Goal: Task Accomplishment & Management: Manage account settings

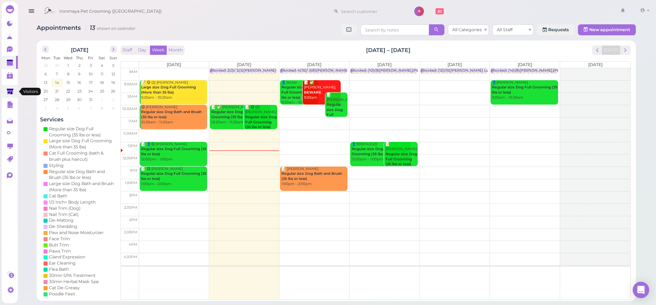
click at [14, 93] on link at bounding box center [10, 91] width 16 height 13
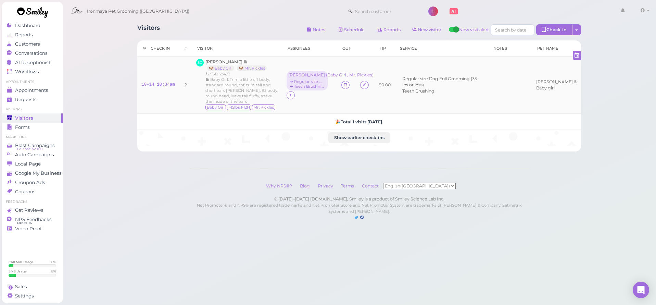
click at [225, 62] on span "[PERSON_NAME]" at bounding box center [224, 61] width 38 height 5
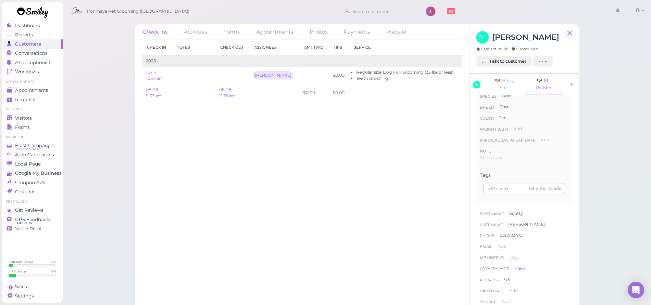
scroll to position [159, 0]
click at [494, 214] on p "Baby Girl: Trim a little off body, standard round, tbf, trim tail and short ears" at bounding box center [524, 211] width 84 height 12
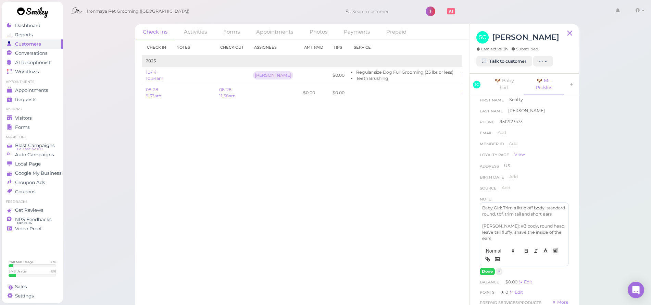
click at [545, 207] on p "Baby Girl: Trim a little off body, standard round, tbf, trim tail and short ears" at bounding box center [524, 211] width 84 height 12
click at [546, 207] on p "Baby Girl: Trim a little off body, standard round, tbf, trim tail and short ears" at bounding box center [524, 211] width 84 height 12
click at [487, 269] on button "Done" at bounding box center [487, 271] width 15 height 7
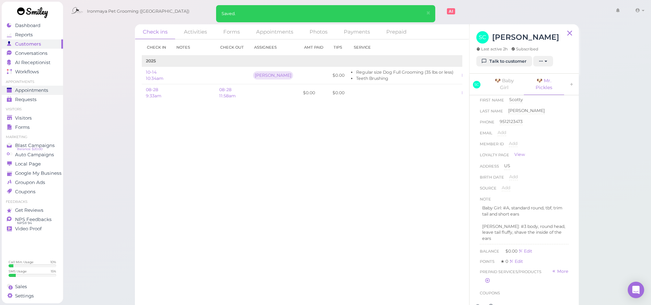
click at [26, 87] on span "Appointments" at bounding box center [31, 90] width 33 height 6
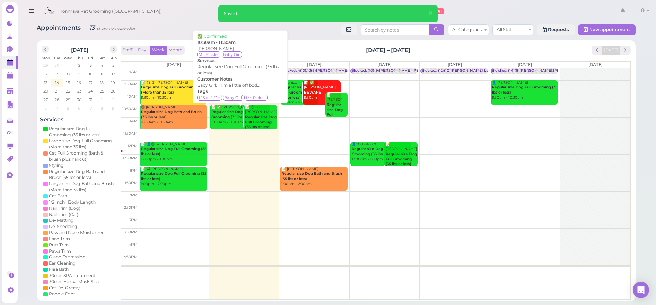
click at [235, 122] on div "📝 ✅ [PERSON_NAME] Regular size Dog Full Grooming (35 lbs or less) 10:30am - 11:…" at bounding box center [241, 115] width 60 height 20
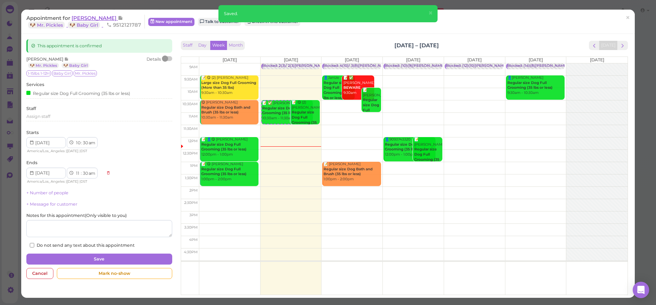
click at [89, 18] on span "[PERSON_NAME]" at bounding box center [95, 18] width 46 height 7
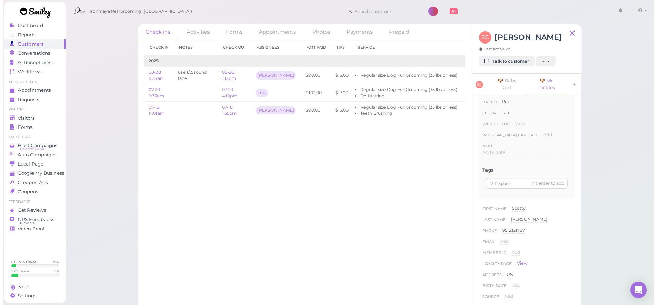
scroll to position [179, 0]
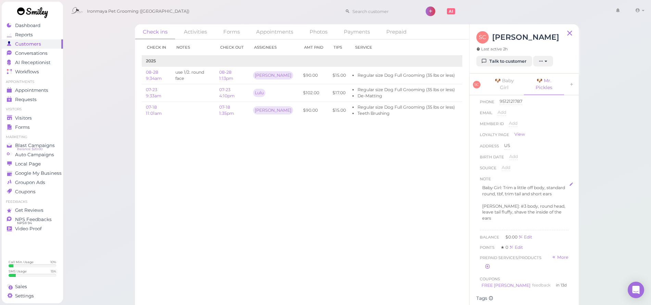
click at [499, 185] on p "Baby Girl: Trim a little off body, standard round, tbf, trim tail and short ears" at bounding box center [524, 191] width 84 height 12
drag, startPoint x: 545, startPoint y: 187, endPoint x: 504, endPoint y: 185, distance: 41.1
click at [504, 185] on p "Baby Girl: Trim a little off body, standard round, tbf, trim tail and short ears" at bounding box center [524, 191] width 84 height 12
click at [489, 252] on button "Done" at bounding box center [487, 251] width 15 height 7
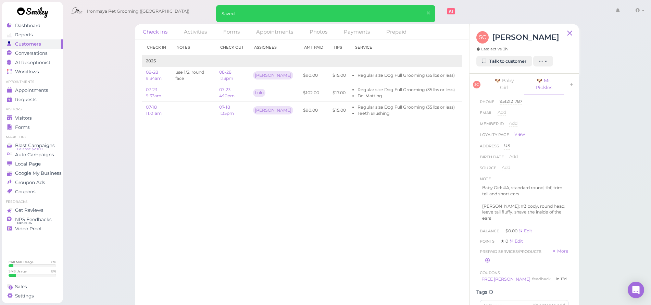
click at [42, 85] on ul "Appointments Appointments Requests 0" at bounding box center [32, 91] width 61 height 25
click at [42, 88] on span "Appointments" at bounding box center [31, 90] width 33 height 6
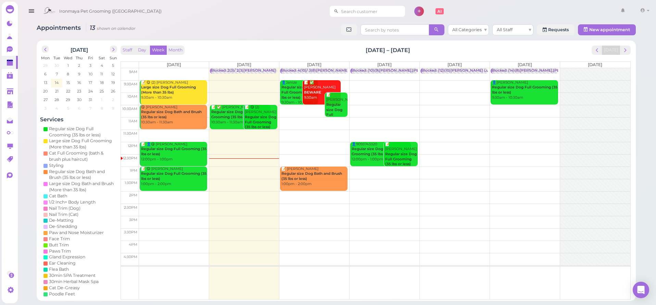
click at [356, 12] on input at bounding box center [372, 11] width 66 height 11
type input "626800"
click at [359, 29] on link "[PERSON_NAME] 6268007986 Winter" at bounding box center [354, 26] width 73 height 19
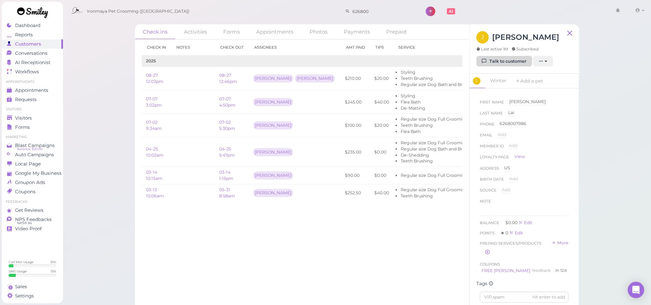
click at [492, 61] on link "Talk to customer" at bounding box center [504, 61] width 56 height 11
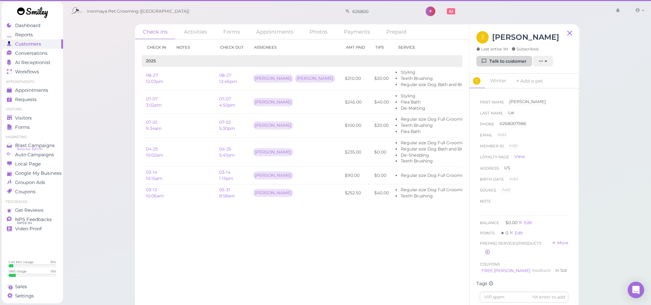
click at [514, 58] on link "Talk to customer" at bounding box center [504, 61] width 56 height 11
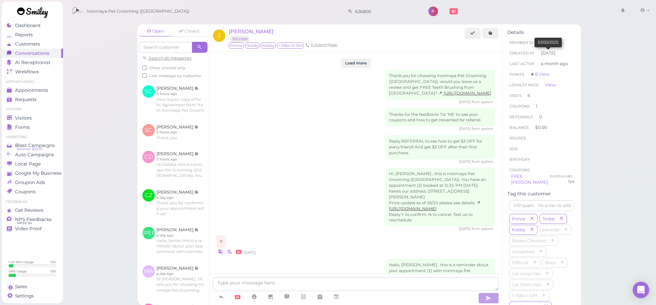
scroll to position [989, 0]
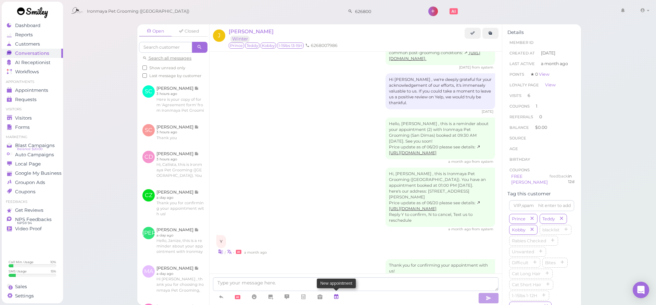
click at [339, 296] on icon at bounding box center [336, 296] width 5 height 7
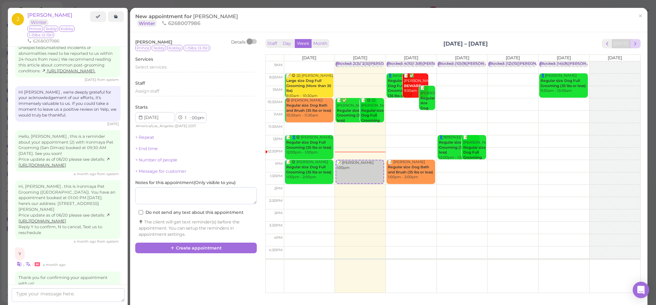
click at [632, 42] on span "next" at bounding box center [635, 43] width 7 height 7
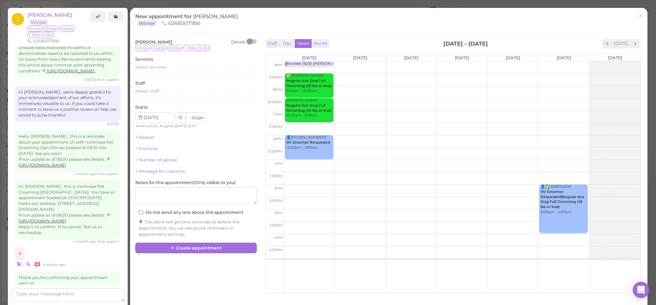
click at [332, 74] on td at bounding box center [462, 80] width 356 height 12
type input "[DATE]"
select select "9"
select select "30"
select select "am"
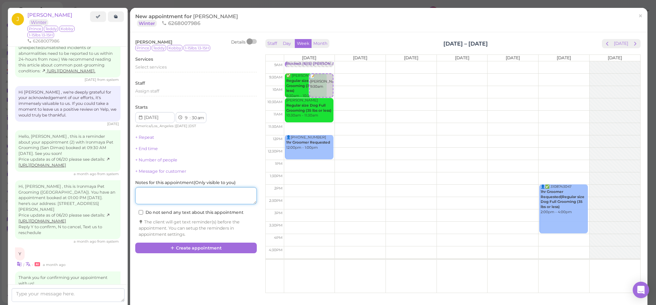
click at [199, 198] on textarea at bounding box center [196, 195] width 122 height 17
type textarea "[PERSON_NAME] and prince"
click at [163, 64] on span "Select services" at bounding box center [151, 66] width 32 height 5
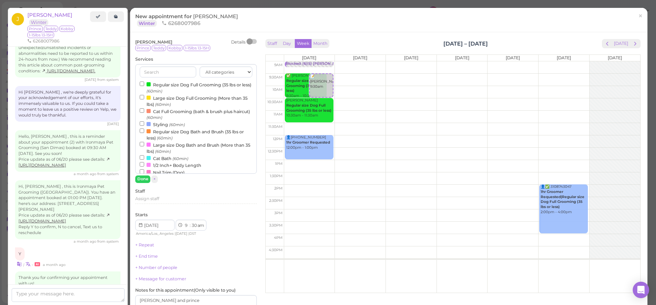
click at [162, 82] on label "Regular size Dog Full Grooming (35 lbs or less) (60min)" at bounding box center [196, 87] width 113 height 13
click at [144, 82] on input "Regular size Dog Full Grooming (35 lbs or less) (60min)" at bounding box center [142, 83] width 4 height 4
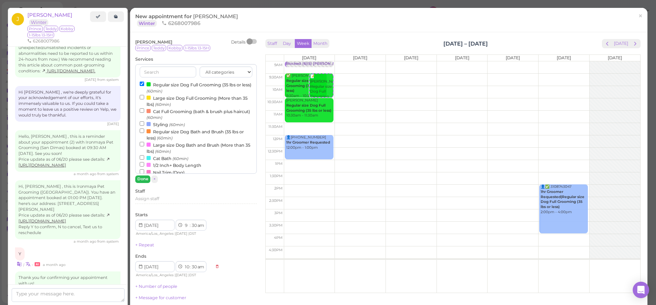
click at [144, 180] on button "Done" at bounding box center [142, 178] width 15 height 7
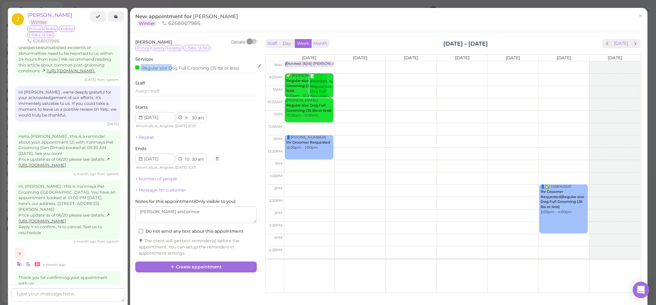
click at [173, 64] on div "Regular size Dog Full Grooming (35 lbs or less)" at bounding box center [187, 67] width 104 height 7
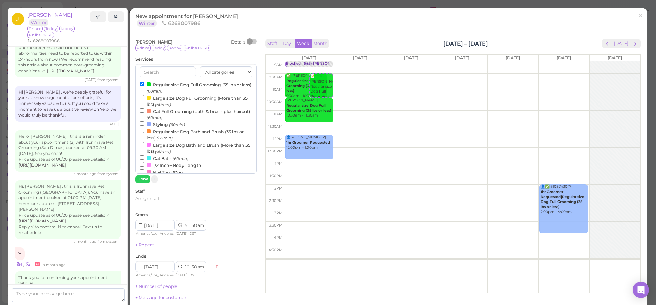
click at [166, 81] on label "Regular size Dog Full Grooming (35 lbs or less) (60min)" at bounding box center [196, 87] width 113 height 13
click at [144, 81] on input "Regular size Dog Full Grooming (35 lbs or less) (60min)" at bounding box center [142, 83] width 4 height 4
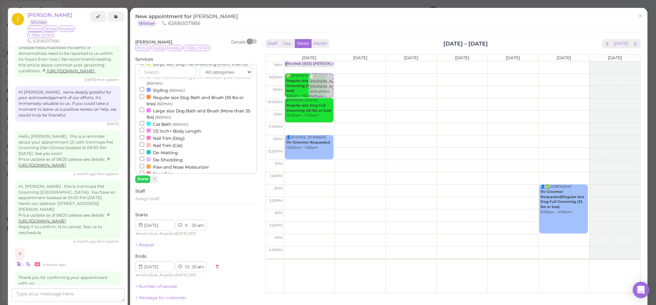
scroll to position [35, 0]
click at [149, 88] on div at bounding box center [149, 89] width 4 height 4
click at [144, 88] on input "Styling (60min)" at bounding box center [142, 88] width 4 height 4
drag, startPoint x: 255, startPoint y: 100, endPoint x: 253, endPoint y: 92, distance: 8.1
click at [253, 93] on div "All categories Full Grooming Bath & Brush Add-ons Special Requests Ironmaya Mer…" at bounding box center [196, 119] width 122 height 110
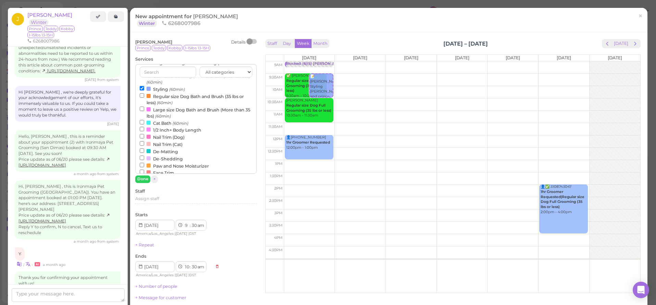
scroll to position [0, 0]
click at [211, 86] on label "Regular size Dog Full Grooming (35 lbs or less) (60min)" at bounding box center [196, 87] width 113 height 13
click at [144, 86] on input "Regular size Dog Full Grooming (35 lbs or less) (60min)" at bounding box center [142, 83] width 4 height 4
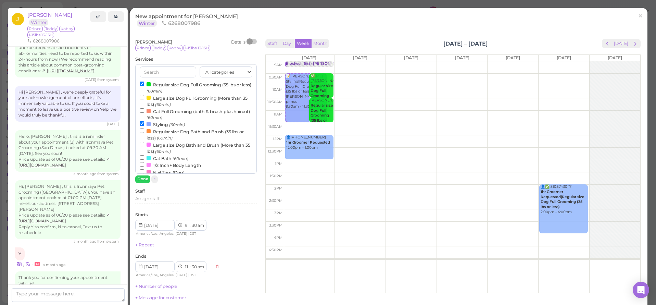
click at [158, 122] on label "Styling (60min)" at bounding box center [162, 124] width 45 height 7
click at [144, 122] on input "Styling (60min)" at bounding box center [142, 123] width 4 height 4
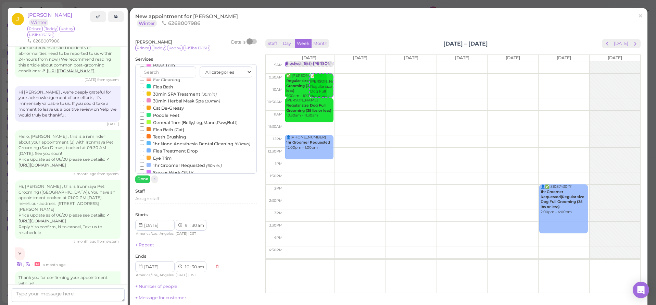
scroll to position [166, 0]
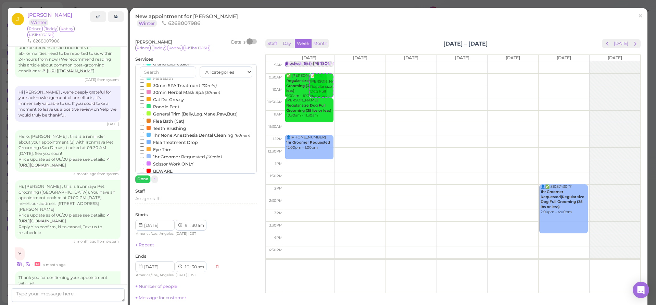
click at [210, 154] on small "(60min)" at bounding box center [214, 156] width 16 height 5
click at [144, 153] on input "1hr Groomer Requested (60min)" at bounding box center [142, 155] width 4 height 4
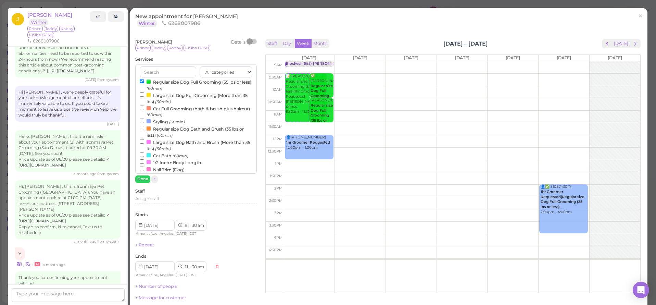
scroll to position [0, 0]
click at [234, 83] on label "Regular size Dog Full Grooming (35 lbs or less) (60min)" at bounding box center [196, 87] width 113 height 13
click at [144, 83] on input "Regular size Dog Full Grooming (35 lbs or less) (60min)" at bounding box center [142, 83] width 4 height 4
click at [234, 83] on label "Regular size Dog Full Grooming (35 lbs or less) (60min)" at bounding box center [196, 87] width 113 height 13
click at [144, 83] on input "Regular size Dog Full Grooming (35 lbs or less) (60min)" at bounding box center [142, 83] width 4 height 4
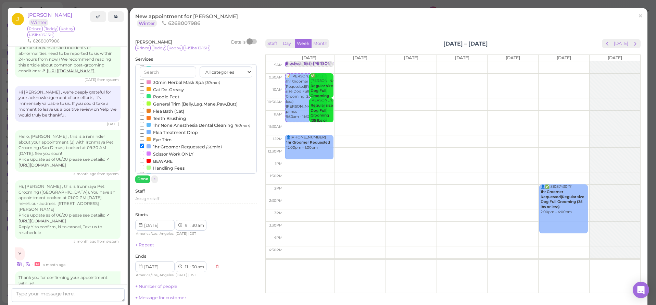
scroll to position [186, 0]
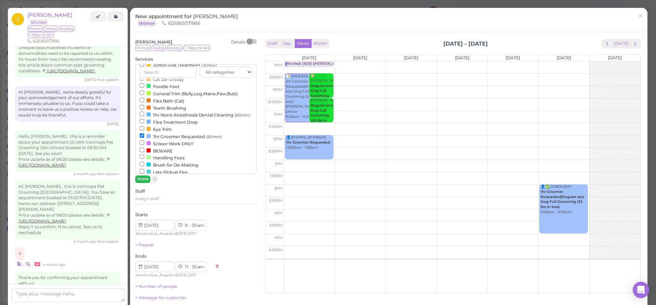
click at [140, 177] on button "Done" at bounding box center [142, 178] width 15 height 7
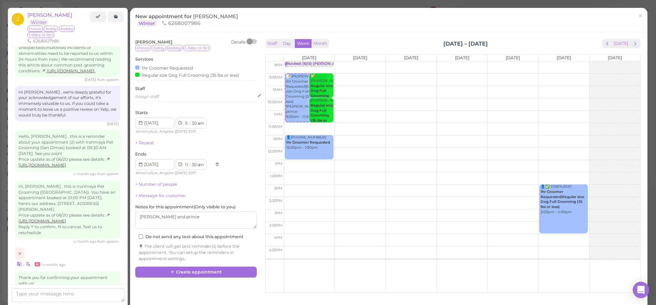
click at [150, 94] on span "Assign staff" at bounding box center [147, 96] width 24 height 5
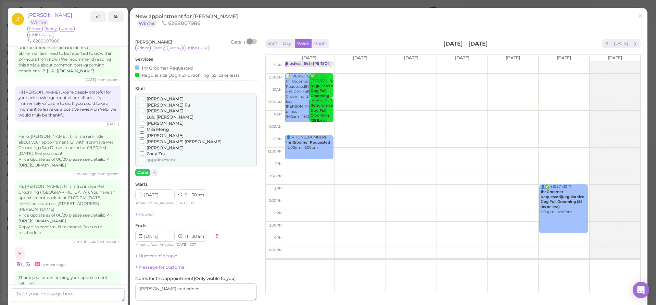
click at [150, 110] on span "[PERSON_NAME]" at bounding box center [165, 110] width 37 height 5
click at [144, 110] on input "[PERSON_NAME]" at bounding box center [142, 111] width 4 height 4
click at [141, 169] on button "Done" at bounding box center [142, 172] width 15 height 7
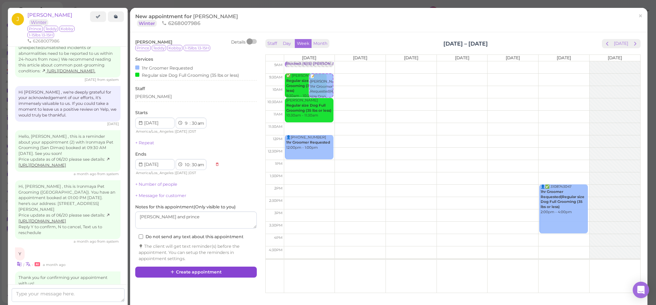
click at [201, 271] on button "Create appointment" at bounding box center [196, 271] width 122 height 11
select select "11"
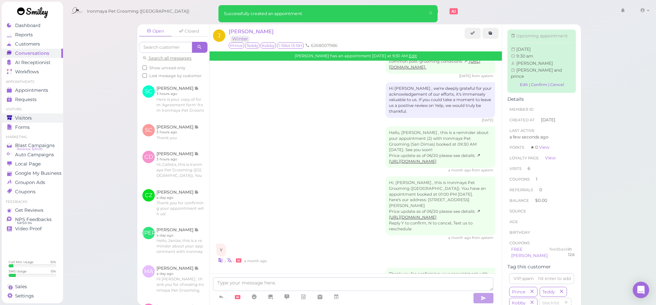
click at [18, 116] on span "Visitors" at bounding box center [23, 118] width 17 height 6
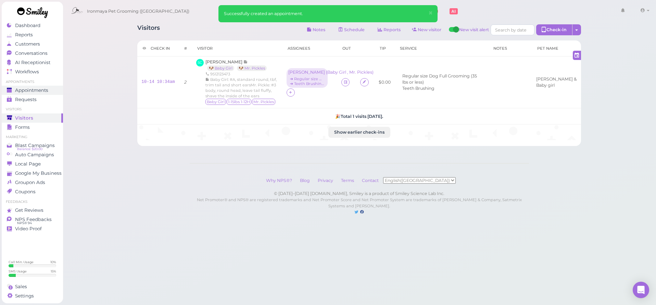
click at [37, 94] on link "Appointments" at bounding box center [32, 90] width 61 height 9
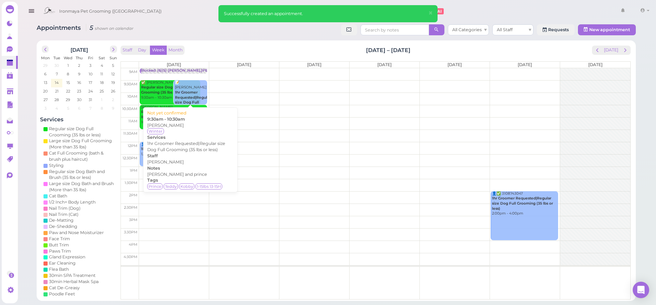
click at [190, 93] on b "1hr Groomer Requested|Regular size Dog Full Grooming (35 lbs or less)" at bounding box center [193, 102] width 36 height 25
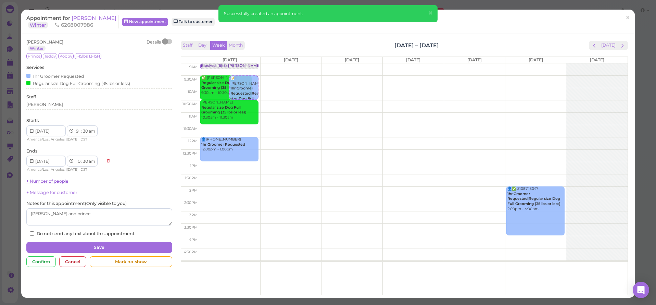
click at [58, 179] on link "+ Number of people" at bounding box center [47, 180] width 42 height 5
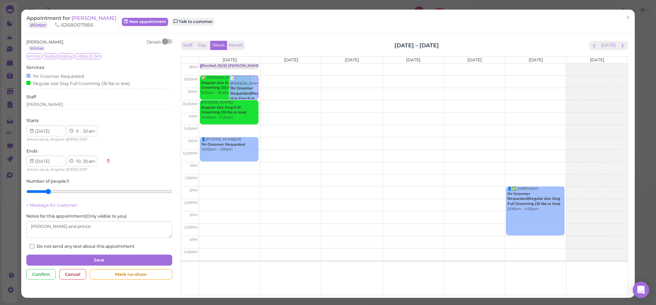
type input "2"
click at [46, 189] on input "range" at bounding box center [99, 191] width 146 height 11
click at [78, 256] on button "Save" at bounding box center [99, 259] width 146 height 11
select select "11"
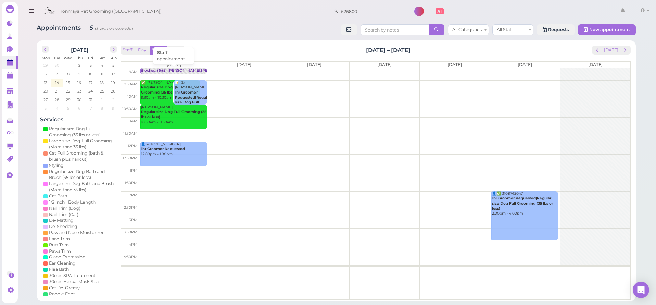
click at [168, 72] on div "Blocked: (6)(5) [PERSON_NAME],[PERSON_NAME] • appointment" at bounding box center [201, 70] width 120 height 5
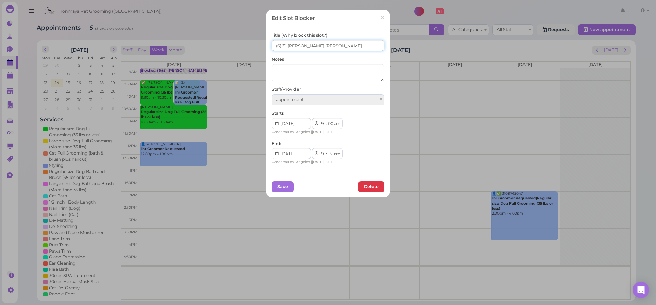
click at [272, 46] on input "(6)(5) [PERSON_NAME],[PERSON_NAME]" at bounding box center [328, 45] width 113 height 11
click at [282, 46] on input "6(6)(5) [PERSON_NAME],[PERSON_NAME]" at bounding box center [328, 45] width 113 height 11
click at [281, 44] on input "6(6)6(5) [PERSON_NAME],[PERSON_NAME]" at bounding box center [328, 45] width 113 height 11
click at [280, 45] on input "6(6)/ 6(5) [PERSON_NAME],[PERSON_NAME]" at bounding box center [328, 45] width 113 height 11
type input "6(6)/ 6(5) [PERSON_NAME],[PERSON_NAME]"
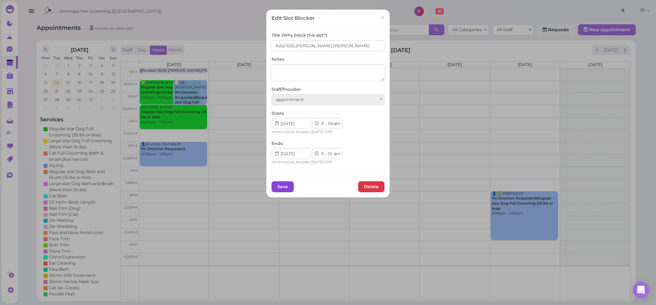
click at [277, 187] on button "Save" at bounding box center [283, 186] width 22 height 11
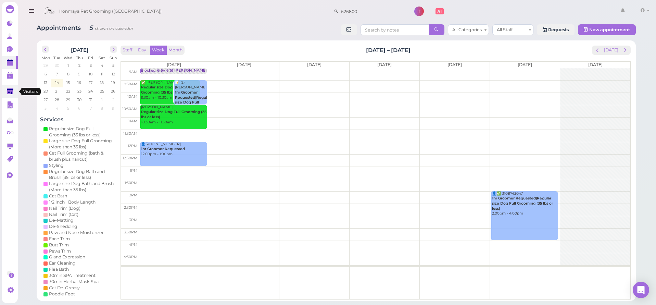
click at [10, 92] on icon at bounding box center [10, 91] width 7 height 5
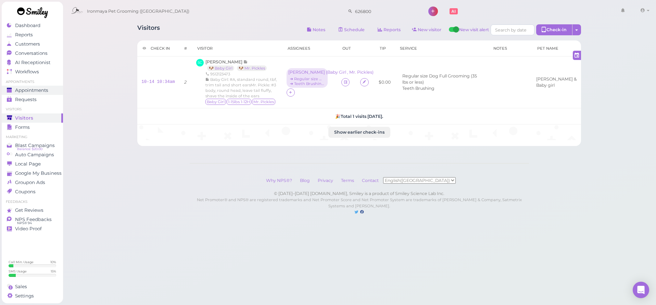
click at [41, 90] on span "Appointments" at bounding box center [31, 90] width 33 height 6
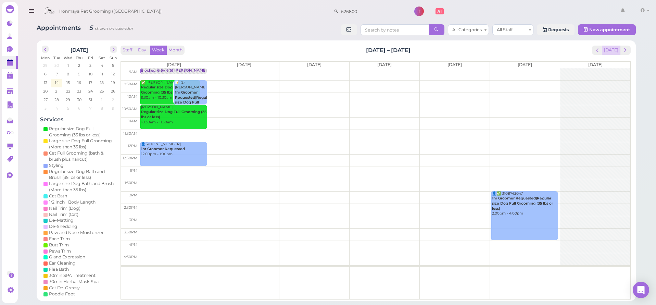
click at [605, 49] on button "[DATE]" at bounding box center [611, 50] width 18 height 9
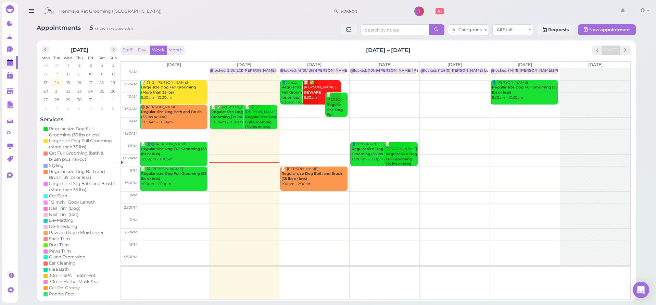
click at [252, 40] on div "Appointments 5 shown on calendar All Categories All Staff Requests New appointm…" at bounding box center [336, 159] width 616 height 281
click at [358, 13] on input "626800" at bounding box center [372, 11] width 66 height 11
click at [357, 13] on input "626800" at bounding box center [372, 11] width 66 height 11
click at [283, 26] on div "Appointments 13 shown on calendar All Categories All Staff Requests New appoint…" at bounding box center [336, 30] width 599 height 13
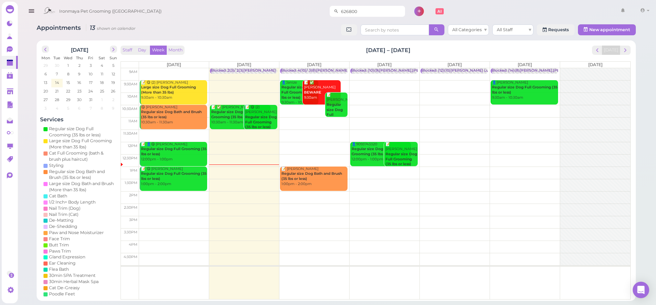
click at [355, 8] on input "626800" at bounding box center [372, 11] width 66 height 11
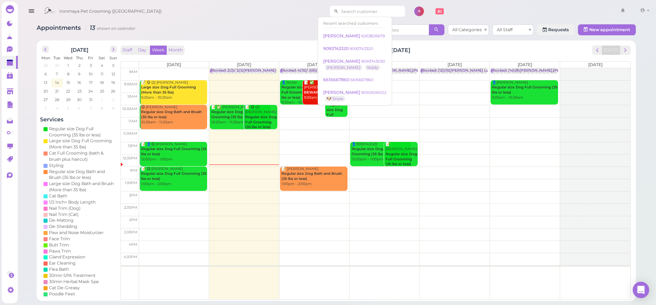
click at [339, 13] on input at bounding box center [372, 11] width 66 height 11
click at [156, 30] on div "Appointments 13 shown on calendar All Categories All Staff Requests New appoint…" at bounding box center [336, 30] width 599 height 13
